Goal: Task Accomplishment & Management: Use online tool/utility

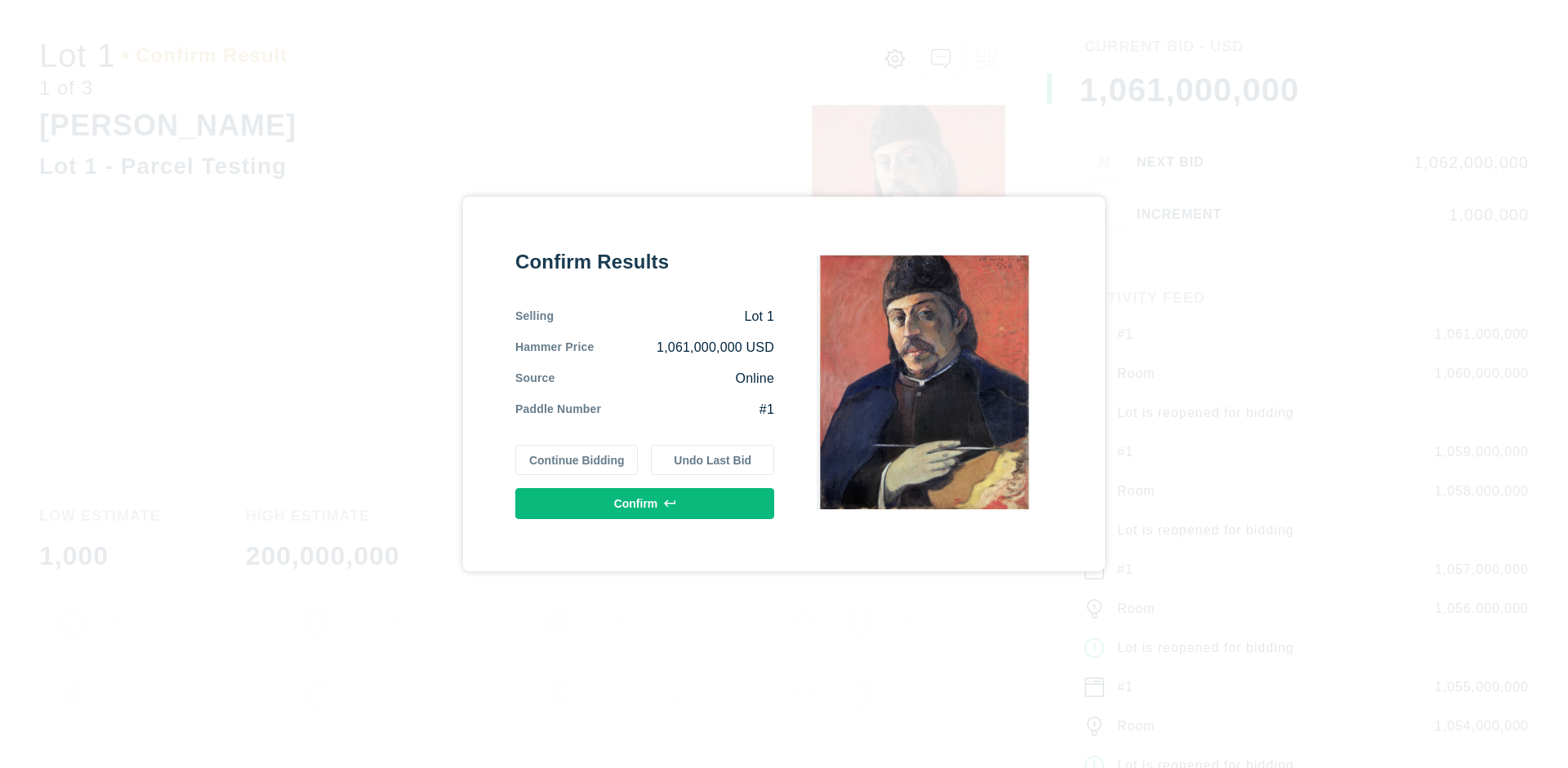
click at [577, 460] on button "Continue Bidding" at bounding box center [577, 461] width 124 height 31
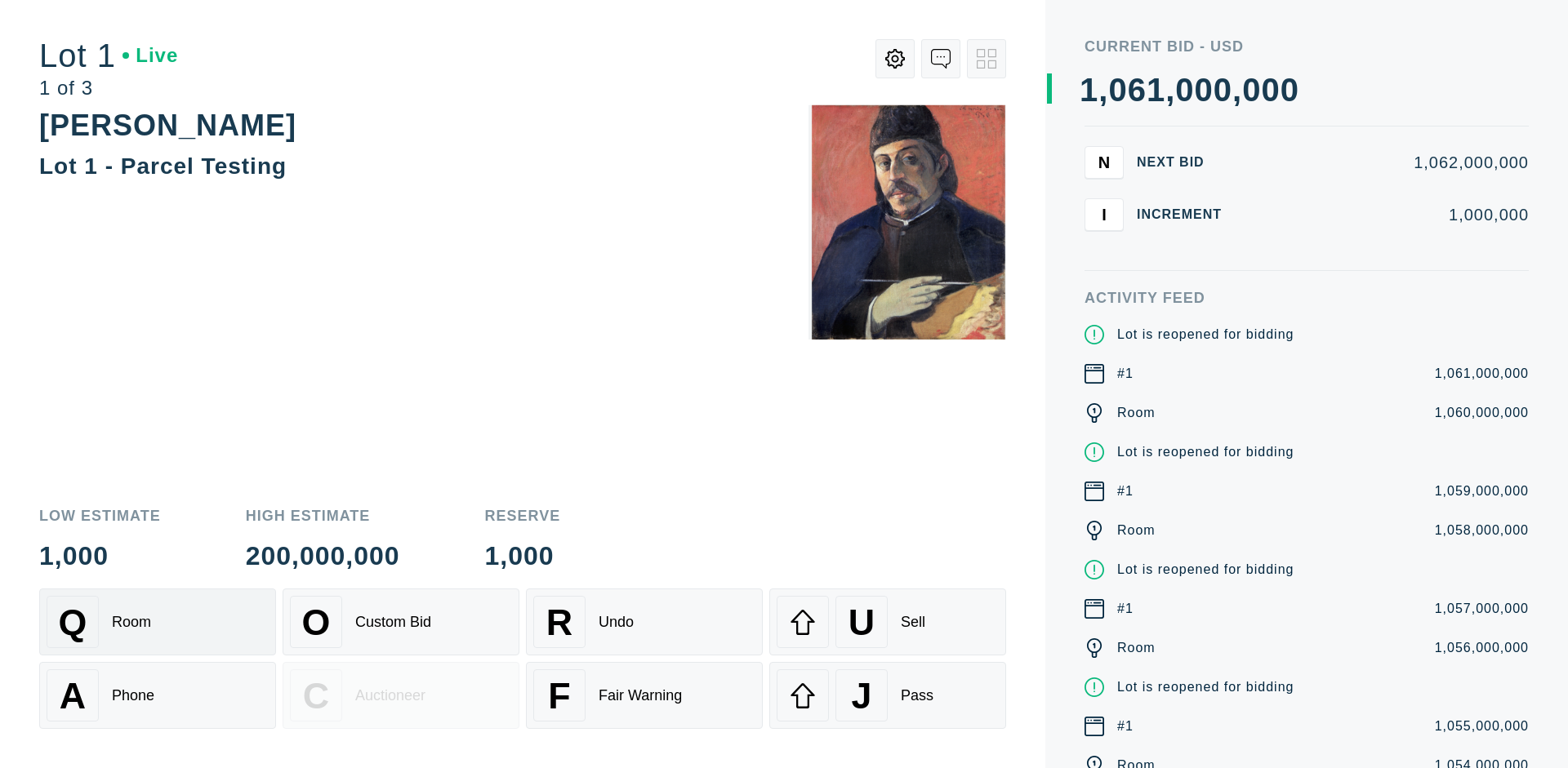
click at [158, 622] on div "Q Room" at bounding box center [157, 622] width 223 height 53
